Goal: Information Seeking & Learning: Learn about a topic

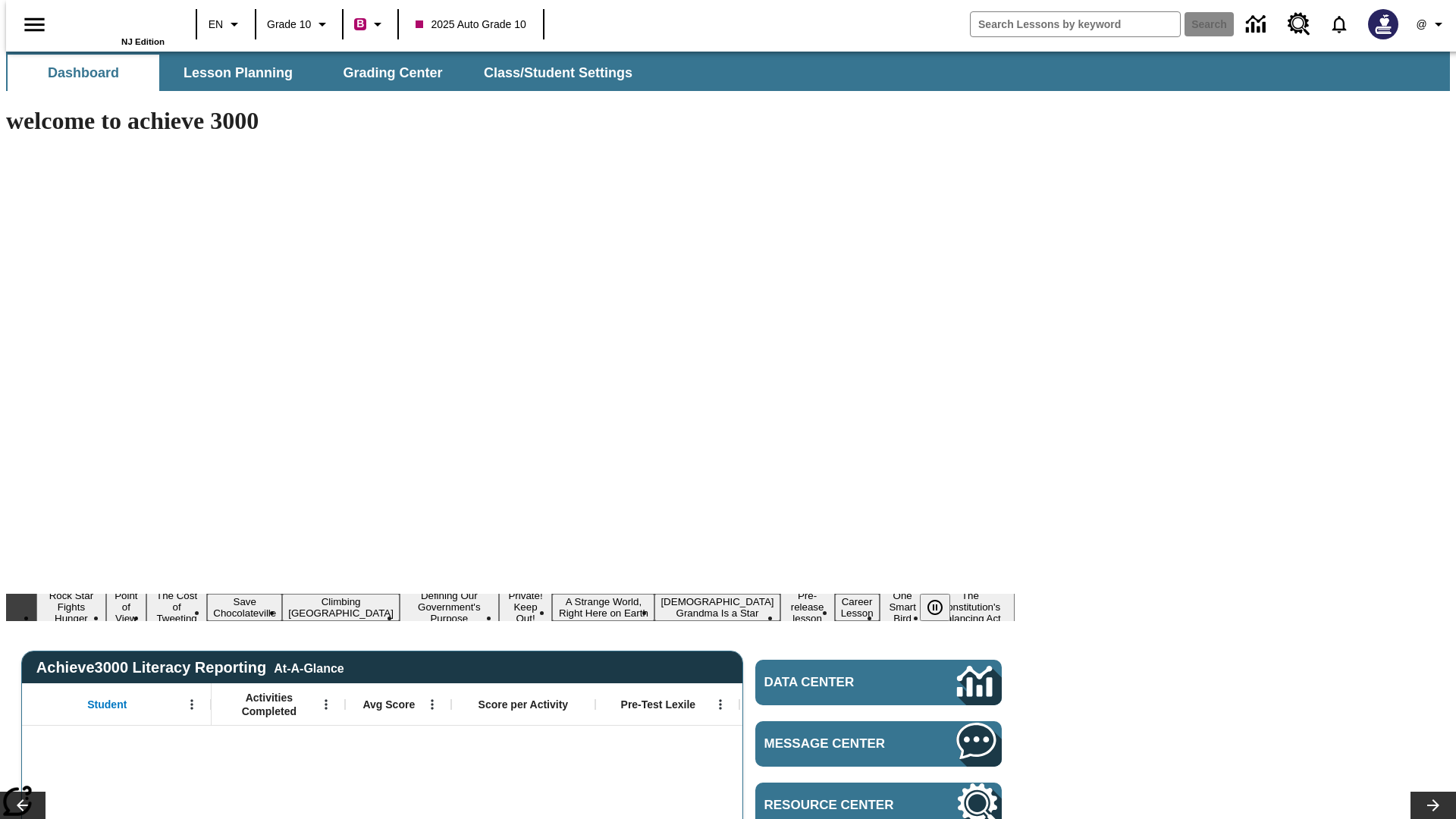
type input "-1"
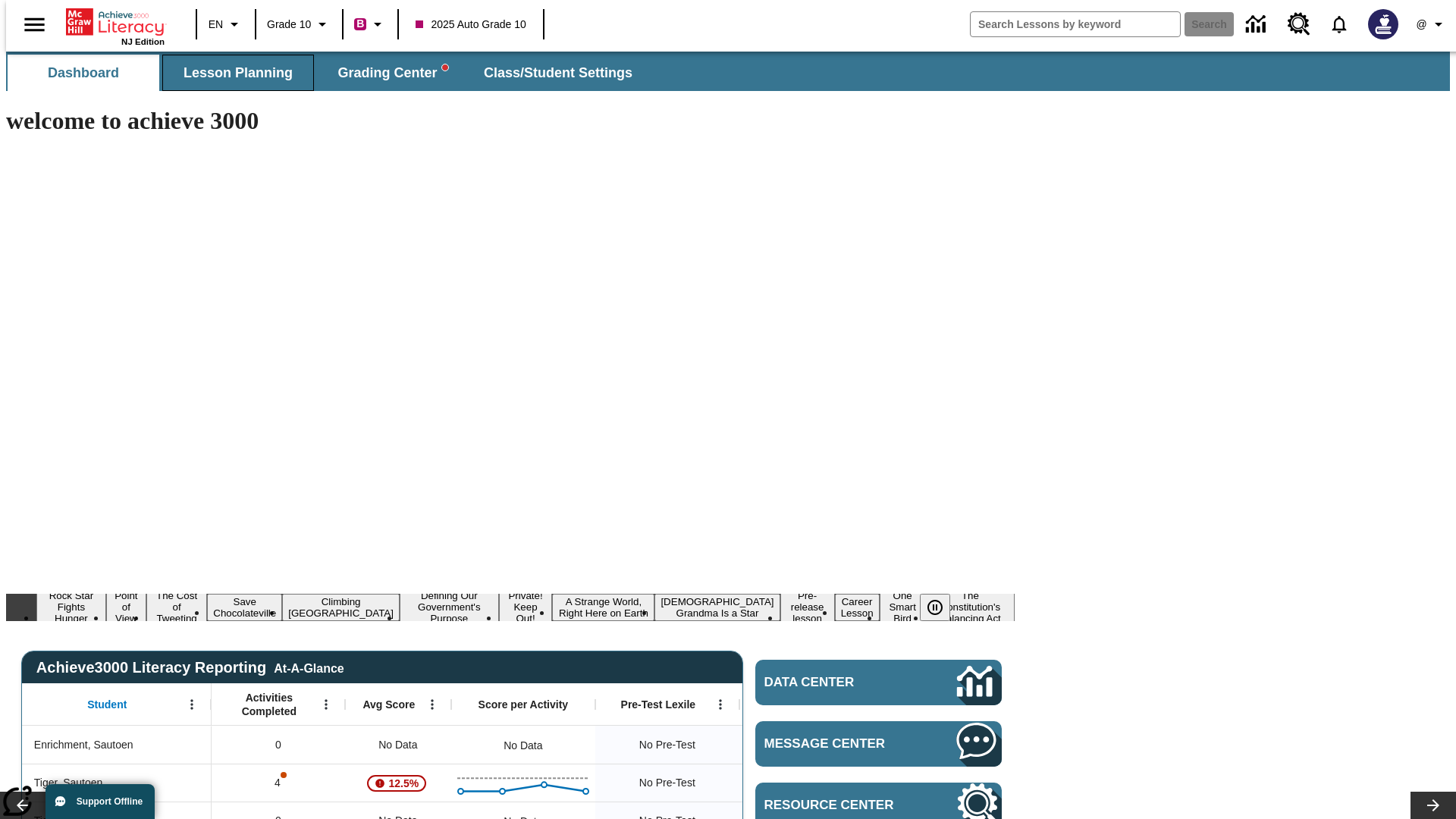
click at [232, 73] on span "Lesson Planning" at bounding box center [238, 73] width 109 height 18
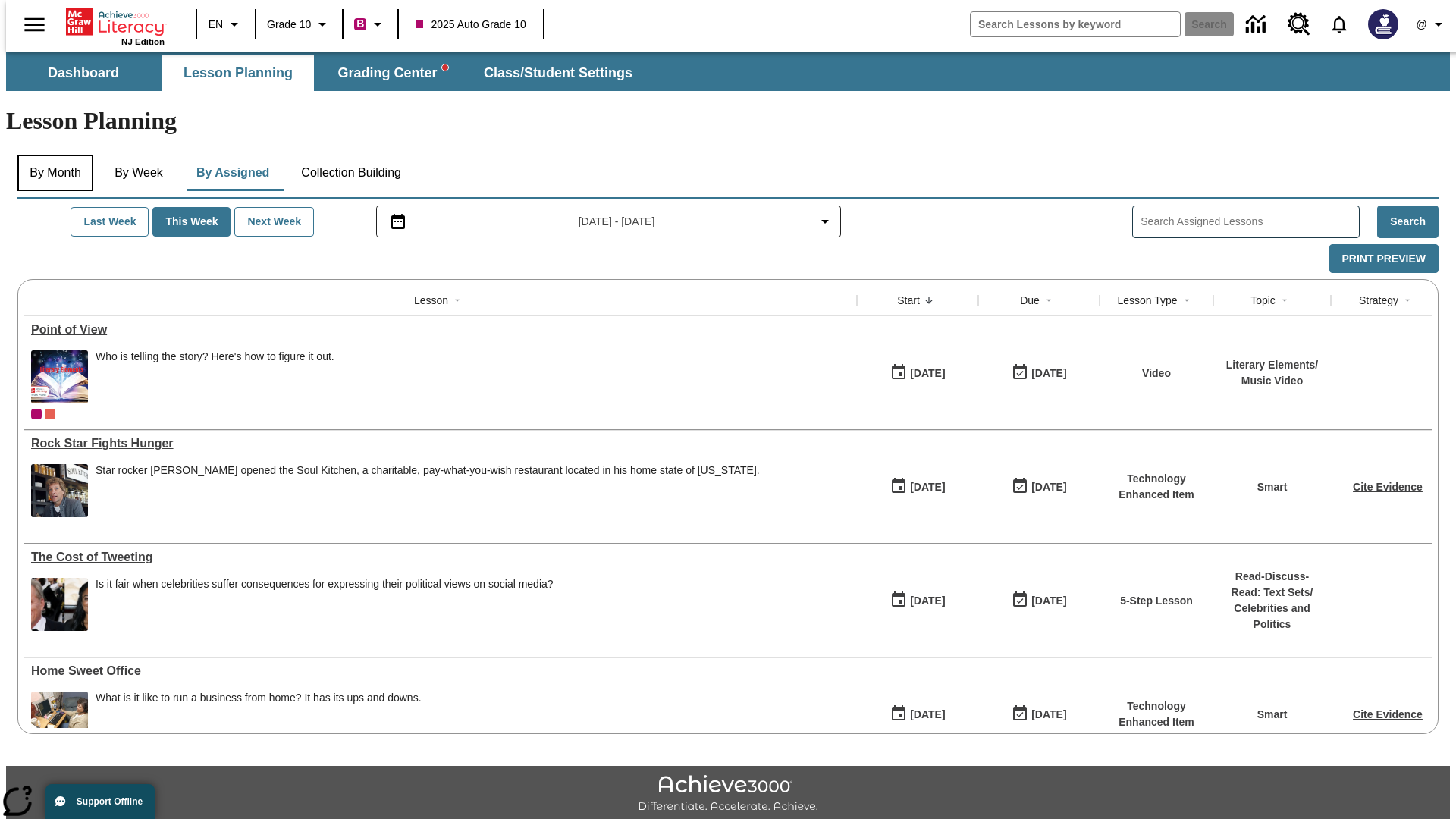
click at [50, 155] on button "By Month" at bounding box center [55, 172] width 76 height 36
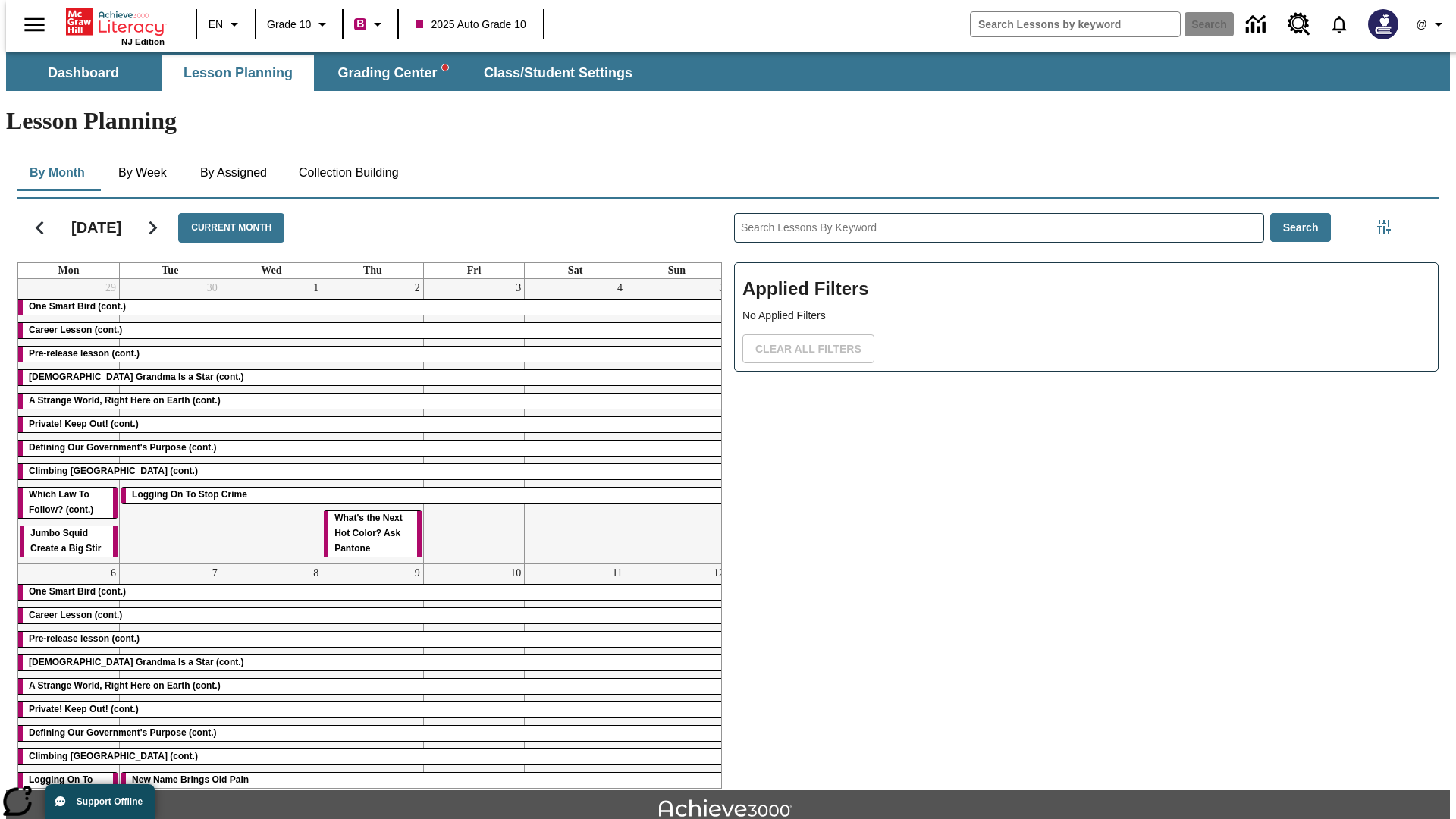
click at [366, 300] on div "One Smart Bird (cont.)" at bounding box center [373, 307] width 709 height 15
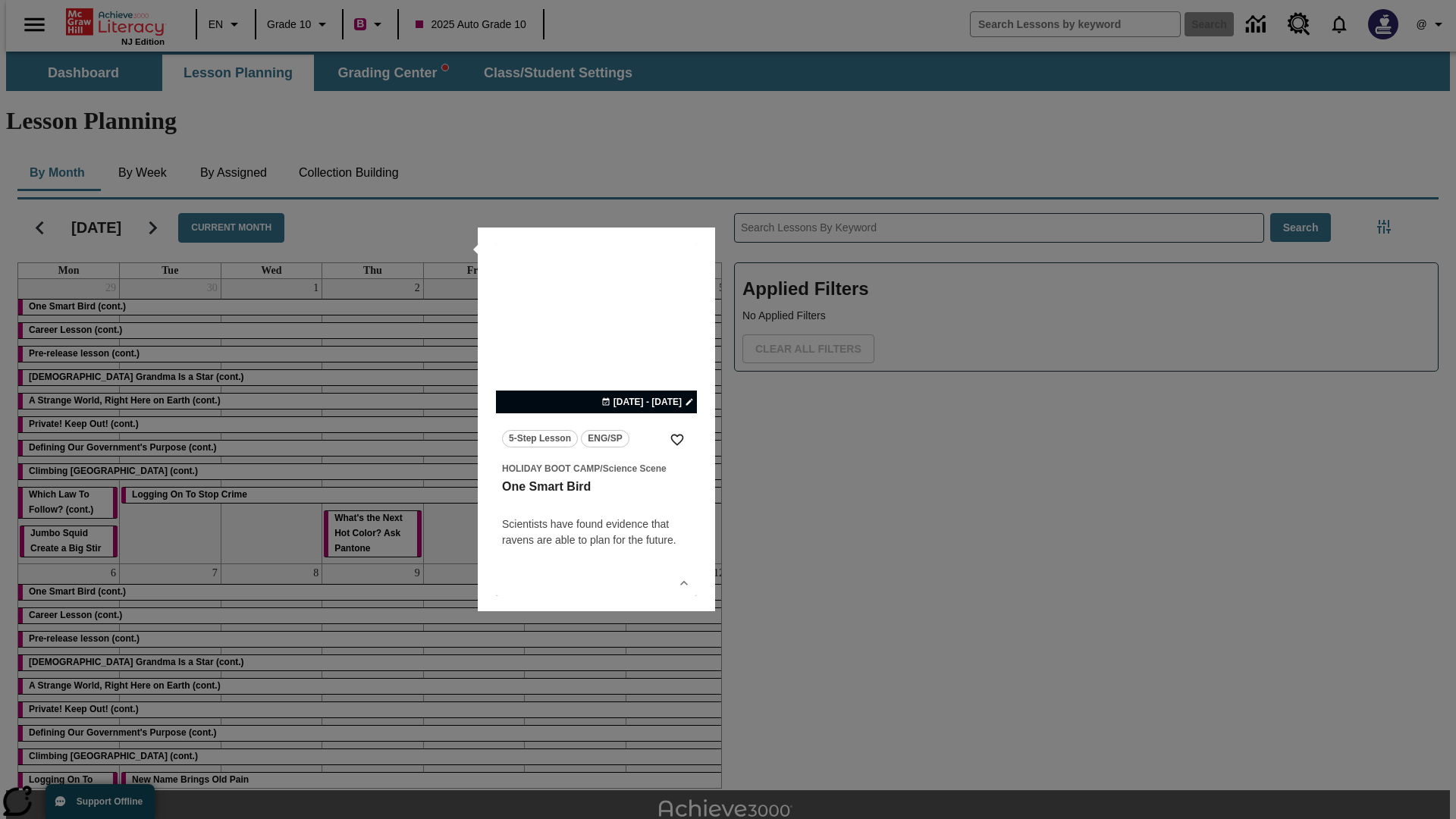
scroll to position [34, 0]
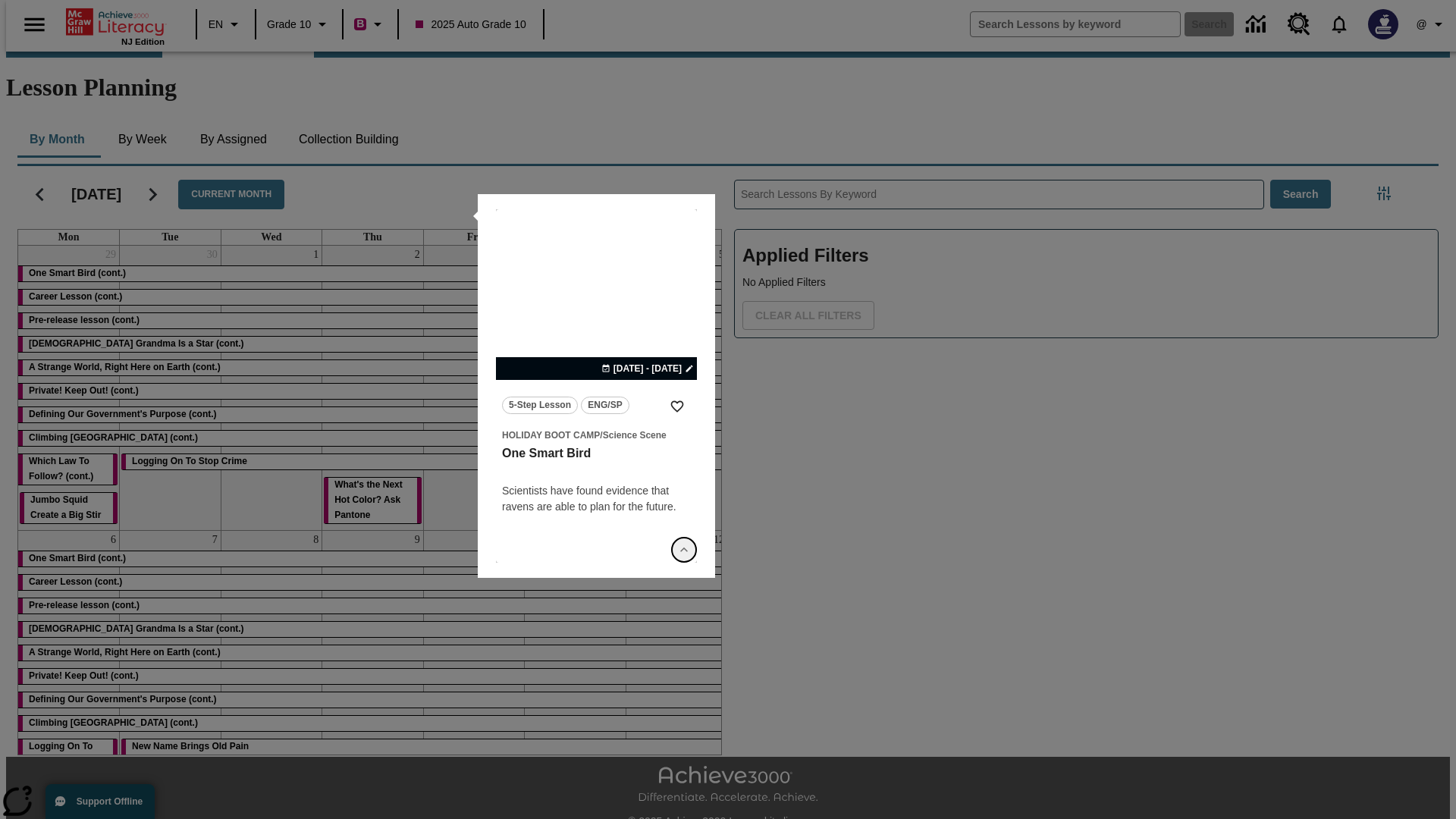
click at [684, 550] on icon "Show Details" at bounding box center [684, 550] width 15 height 15
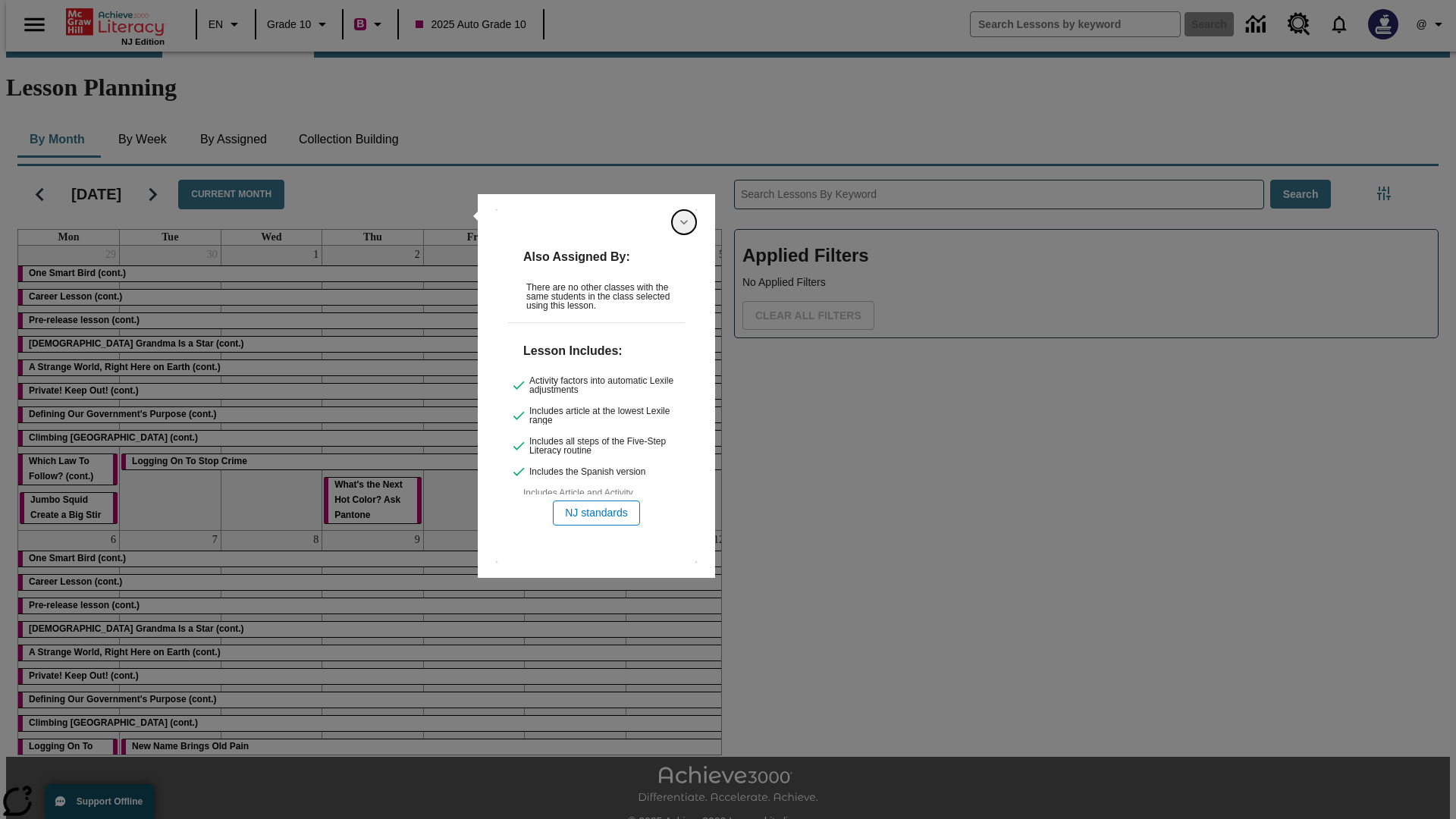
click at [684, 222] on icon "Hide Details" at bounding box center [684, 222] width 15 height 15
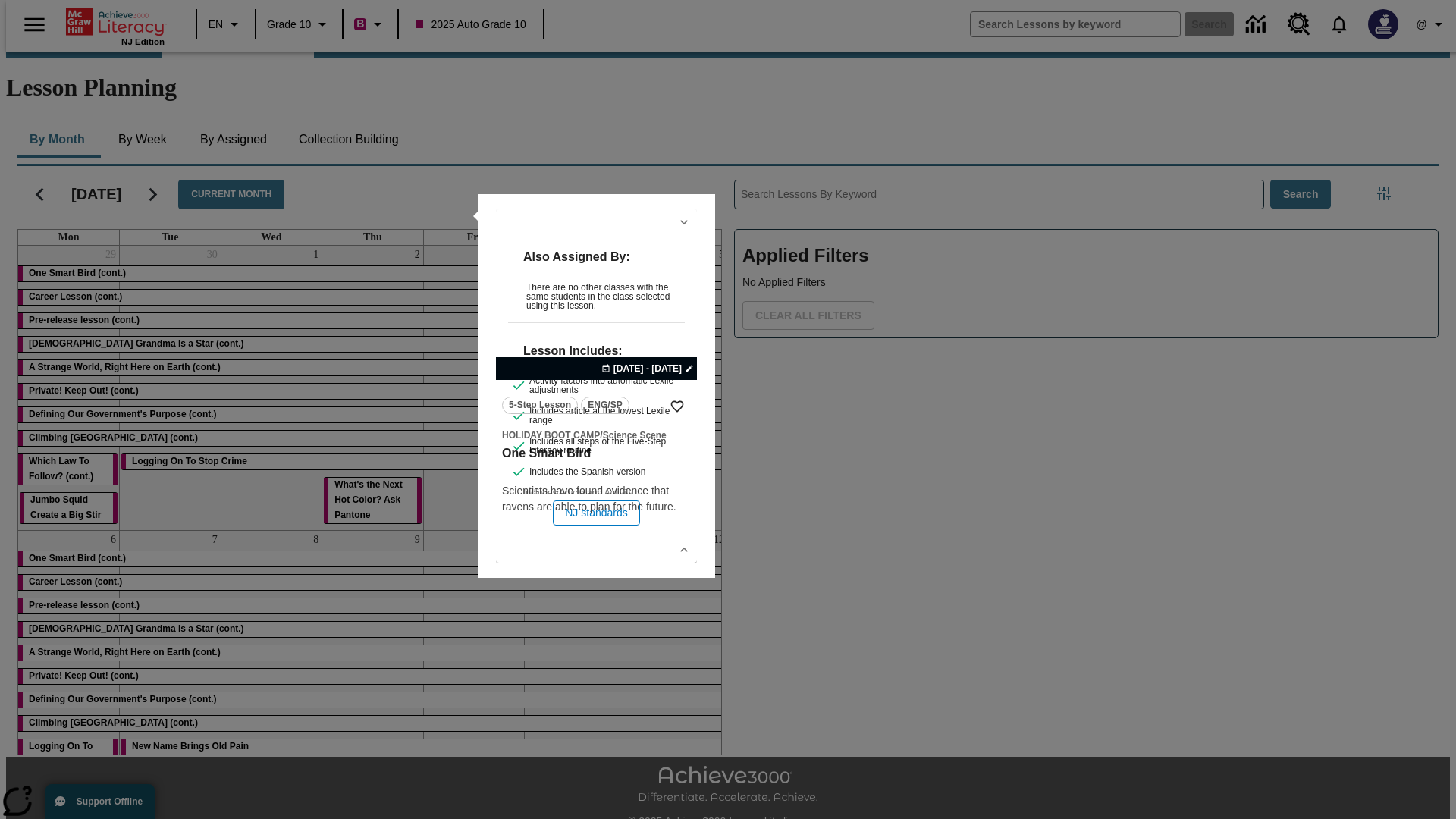
click at [596, 386] on link "lesson details" at bounding box center [596, 385] width 201 height 353
